Goal: Task Accomplishment & Management: Complete application form

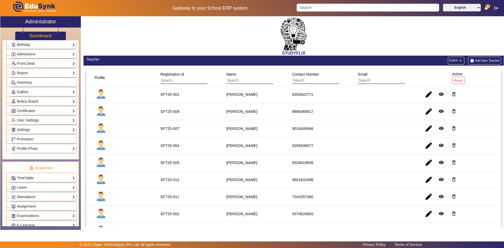
scroll to position [131, 0]
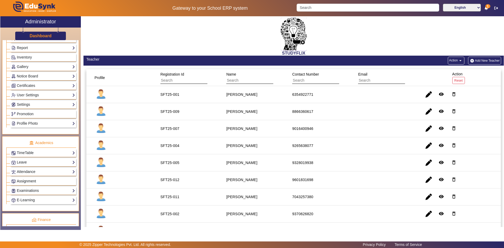
click at [27, 183] on span "Assignment" at bounding box center [26, 181] width 19 height 4
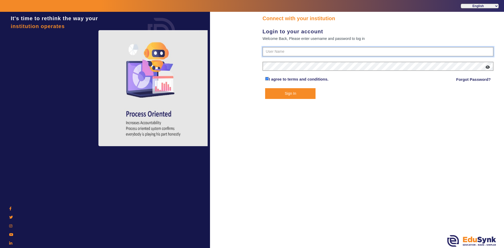
type input "6354922771"
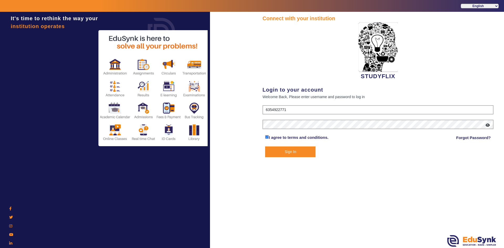
click at [276, 155] on button "Sign In" at bounding box center [290, 151] width 50 height 11
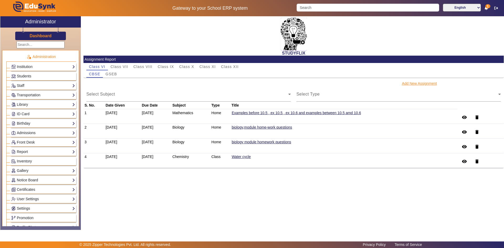
click at [407, 84] on button "Add New Assignment" at bounding box center [419, 83] width 36 height 7
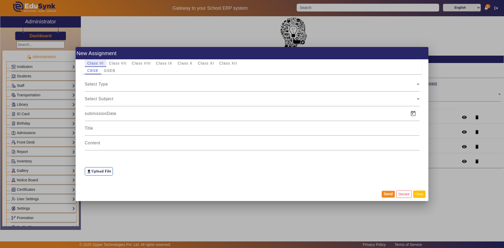
click at [415, 195] on button "Close" at bounding box center [419, 193] width 12 height 7
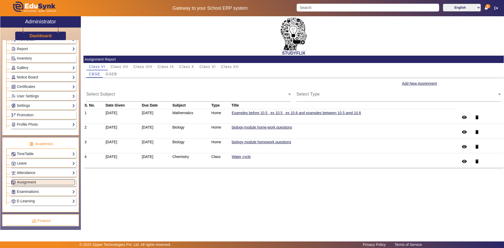
scroll to position [105, 0]
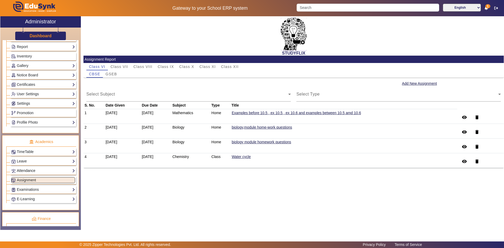
click at [32, 171] on link "Attendance" at bounding box center [43, 171] width 64 height 6
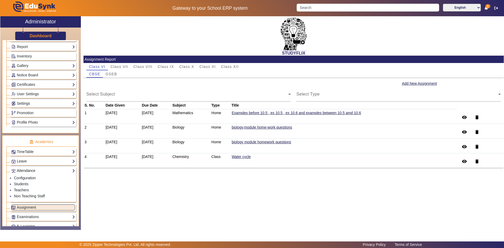
click at [29, 169] on link "Attendance" at bounding box center [43, 171] width 64 height 6
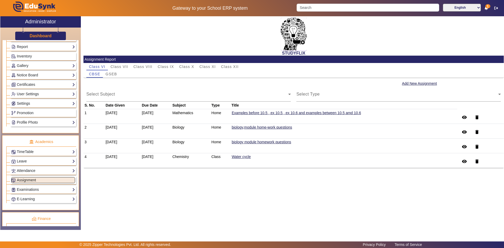
click at [23, 180] on span "Assignment" at bounding box center [26, 180] width 19 height 4
click at [109, 94] on span "Select Subject" at bounding box center [100, 96] width 29 height 4
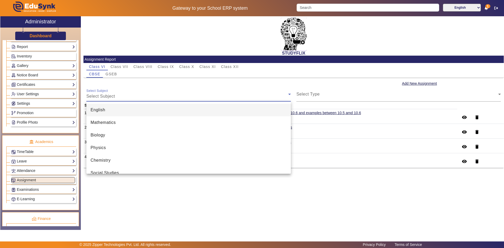
click at [109, 94] on div at bounding box center [252, 124] width 504 height 248
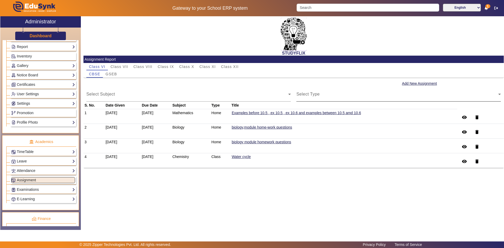
click at [306, 94] on span "Select Type" at bounding box center [397, 96] width 202 height 6
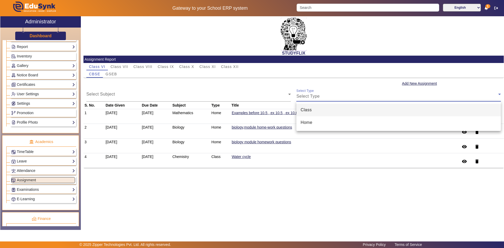
click at [310, 109] on span "Class" at bounding box center [305, 110] width 11 height 6
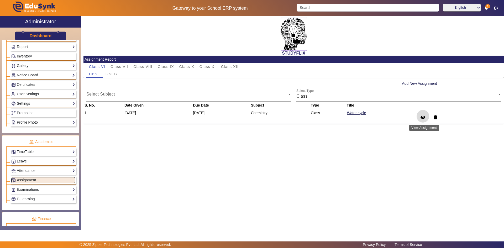
click at [425, 117] on mat-icon "remove_red_eye" at bounding box center [422, 117] width 5 height 5
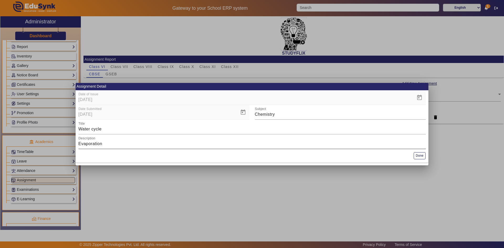
click at [202, 138] on div "Description Evaporation" at bounding box center [251, 141] width 347 height 15
click at [169, 129] on input "Water cycle" at bounding box center [251, 129] width 347 height 6
click at [409, 199] on div at bounding box center [252, 124] width 504 height 248
